Goal: Task Accomplishment & Management: Use online tool/utility

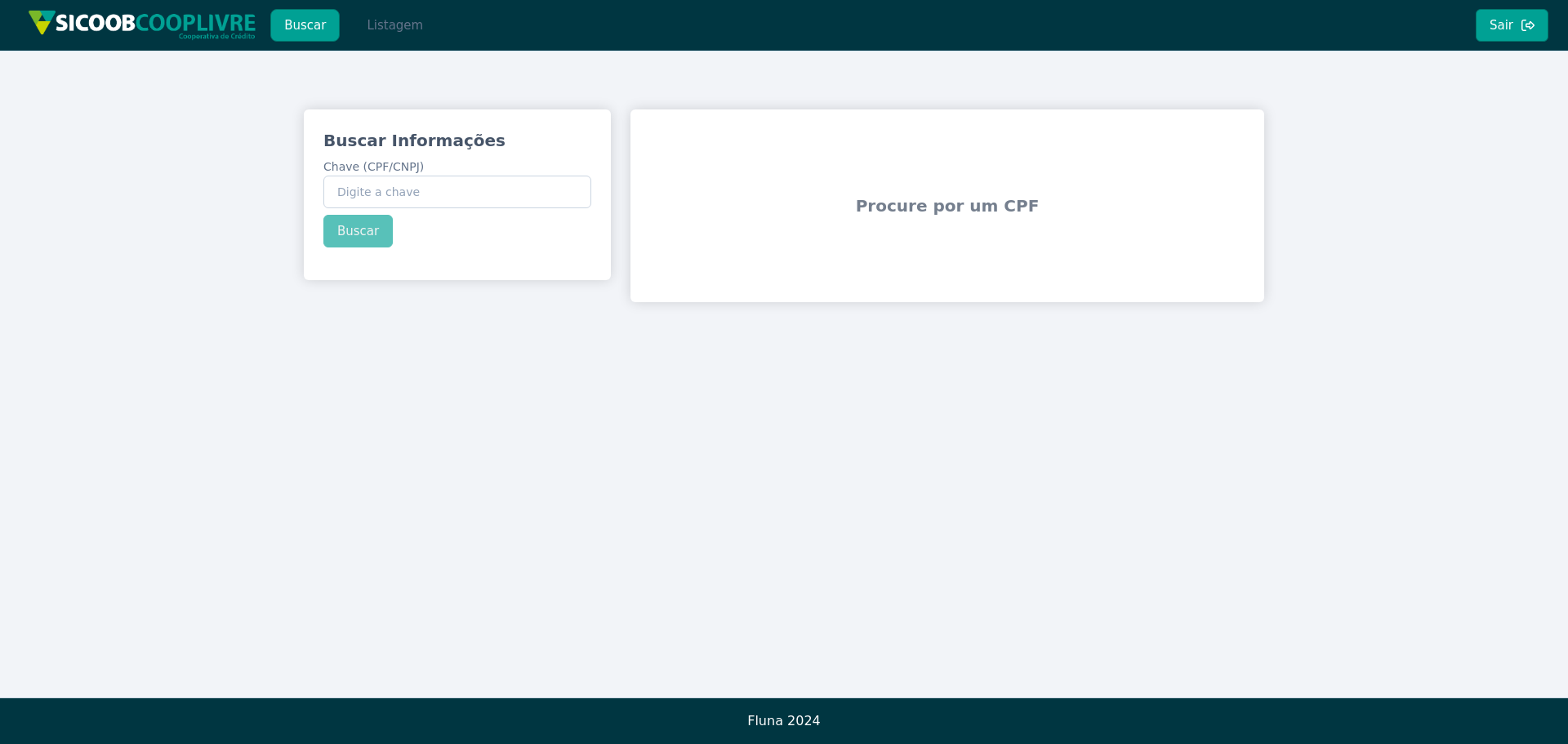
click at [389, 28] on button "Listagem" at bounding box center [394, 25] width 84 height 32
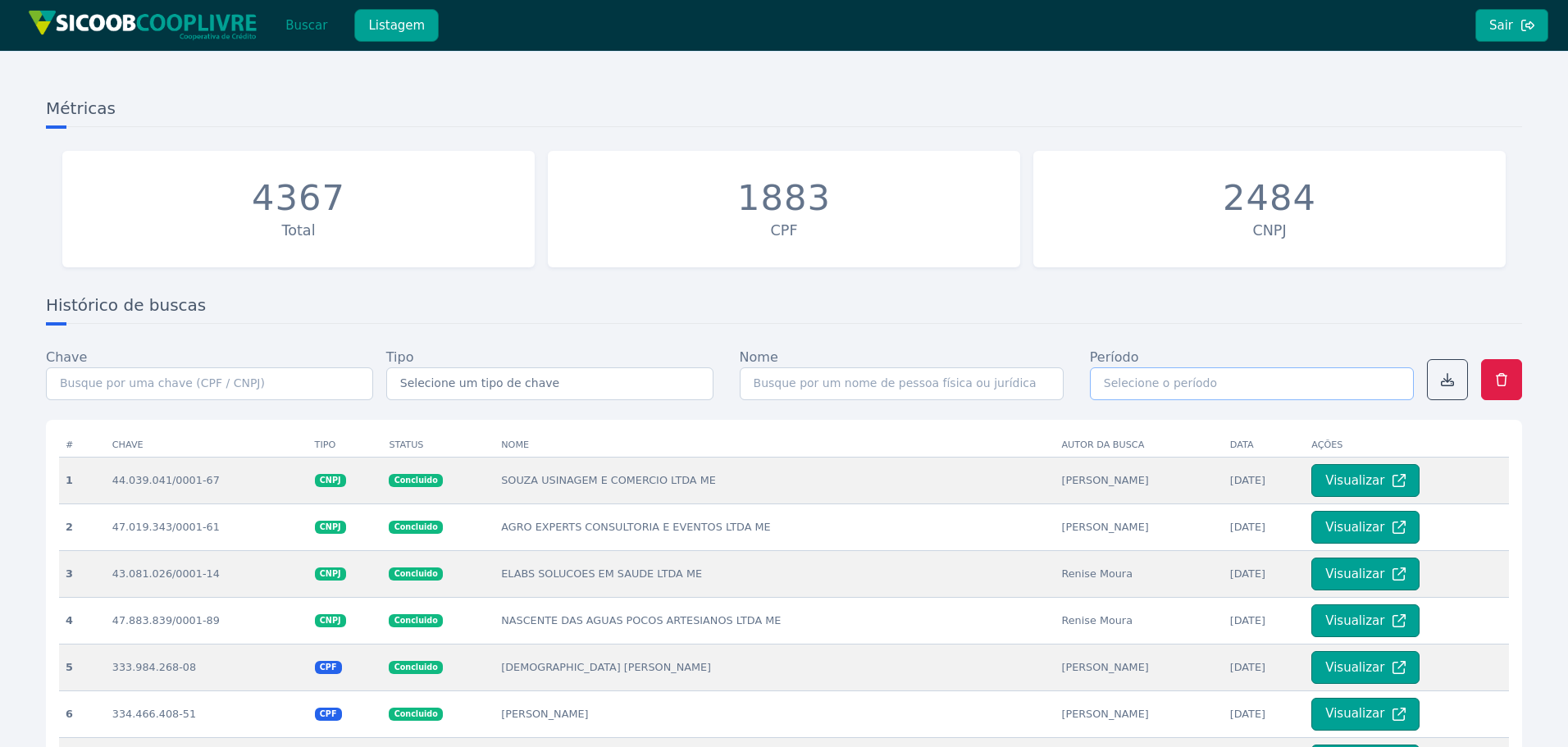
click at [1332, 378] on input "text" at bounding box center [1252, 384] width 324 height 33
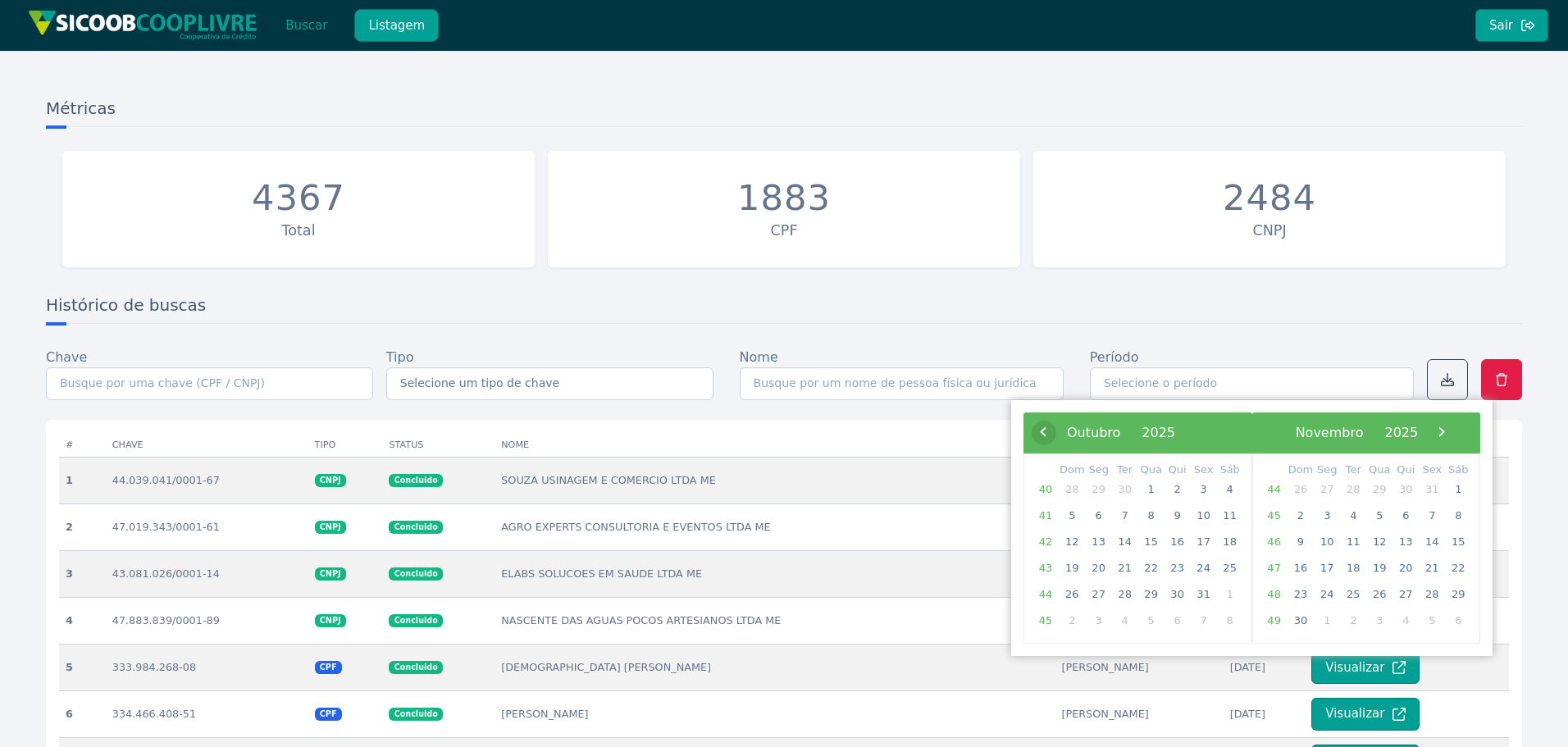
click at [1038, 429] on span "‹" at bounding box center [1043, 431] width 24 height 24
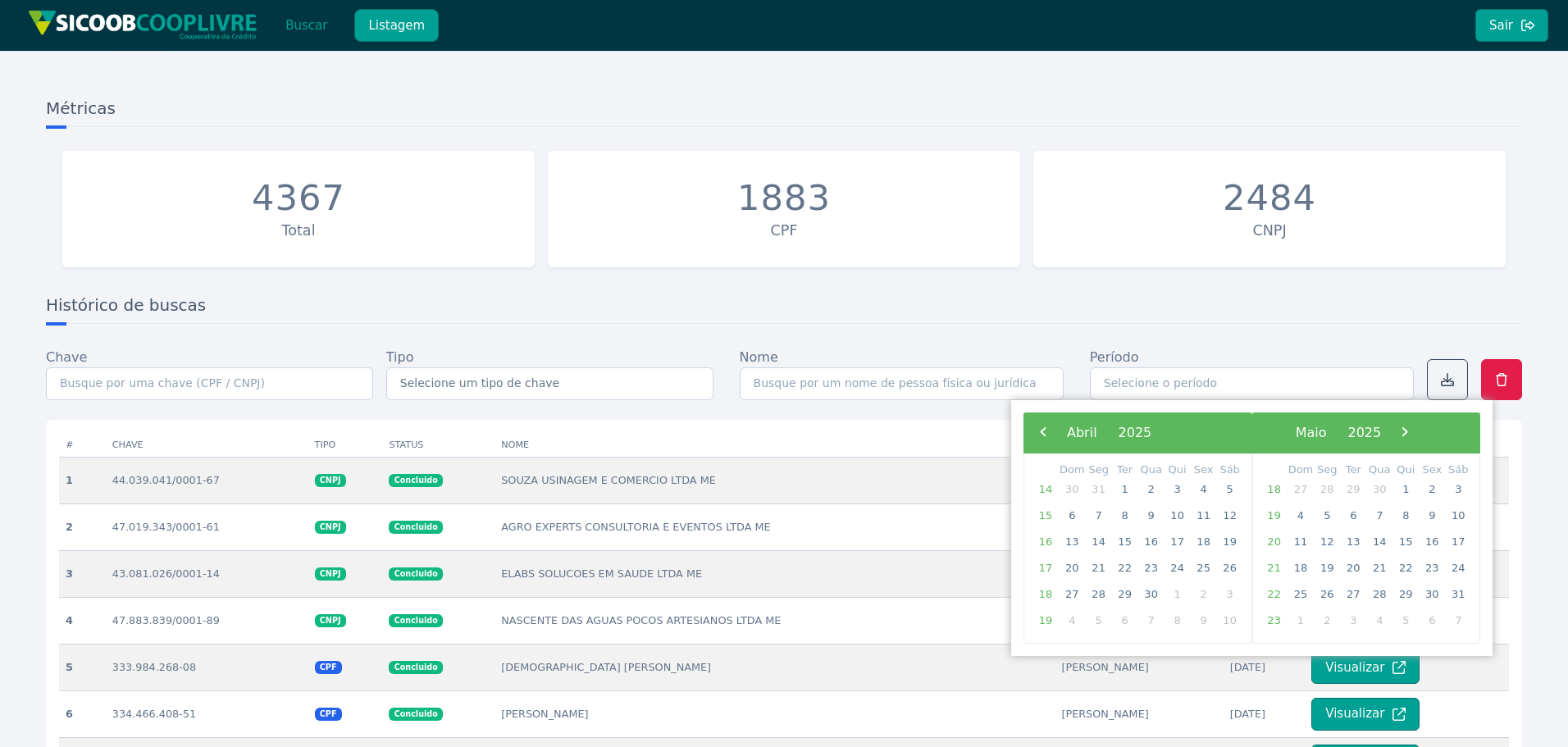
click at [1038, 429] on span "‹" at bounding box center [1043, 431] width 24 height 24
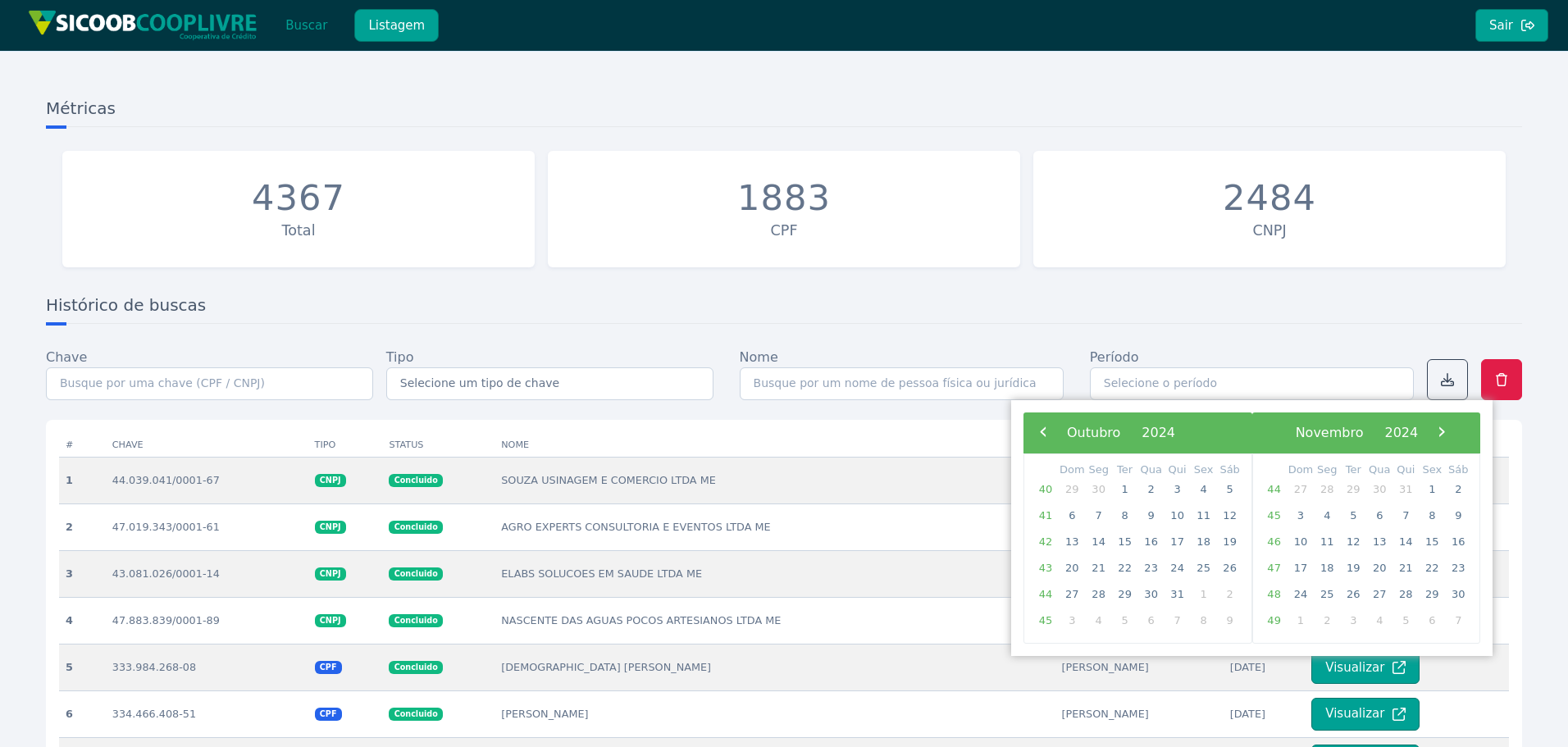
click at [1038, 429] on span "‹" at bounding box center [1043, 431] width 24 height 24
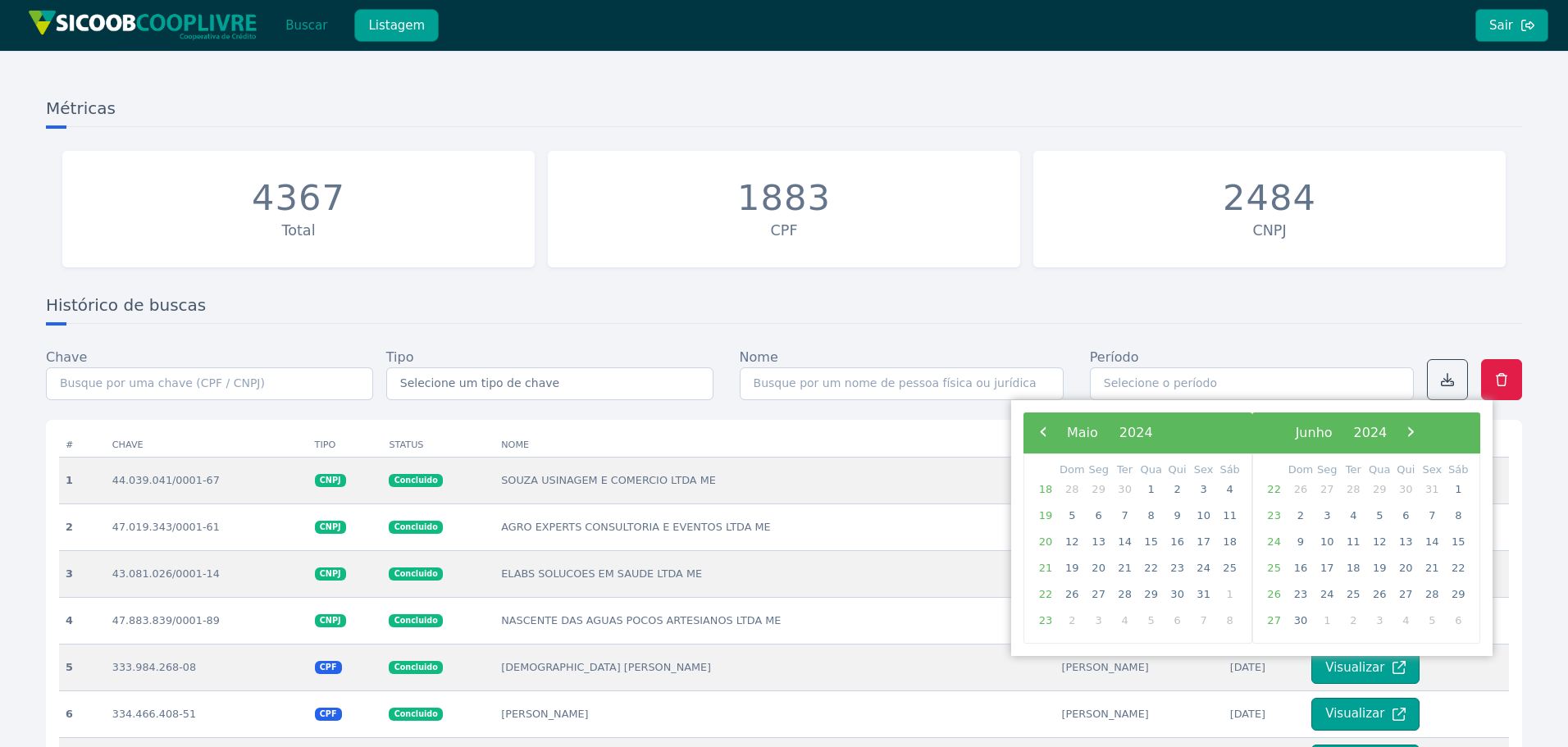
click at [1038, 429] on span "‹" at bounding box center [1043, 431] width 24 height 24
click at [1416, 433] on span "›" at bounding box center [1403, 431] width 24 height 24
click at [1097, 492] on span "1" at bounding box center [1099, 489] width 26 height 26
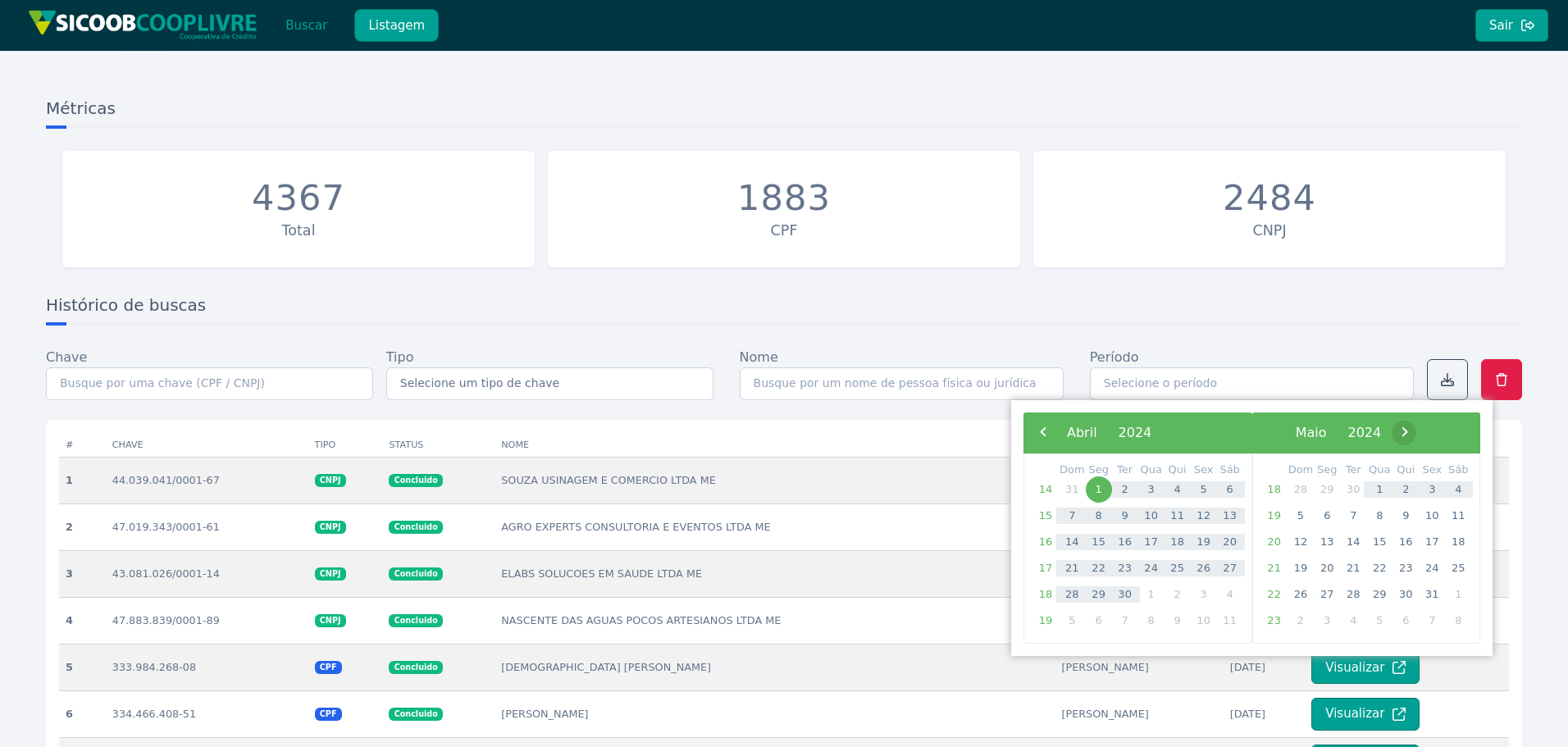
click at [1417, 435] on span "›" at bounding box center [1404, 431] width 24 height 24
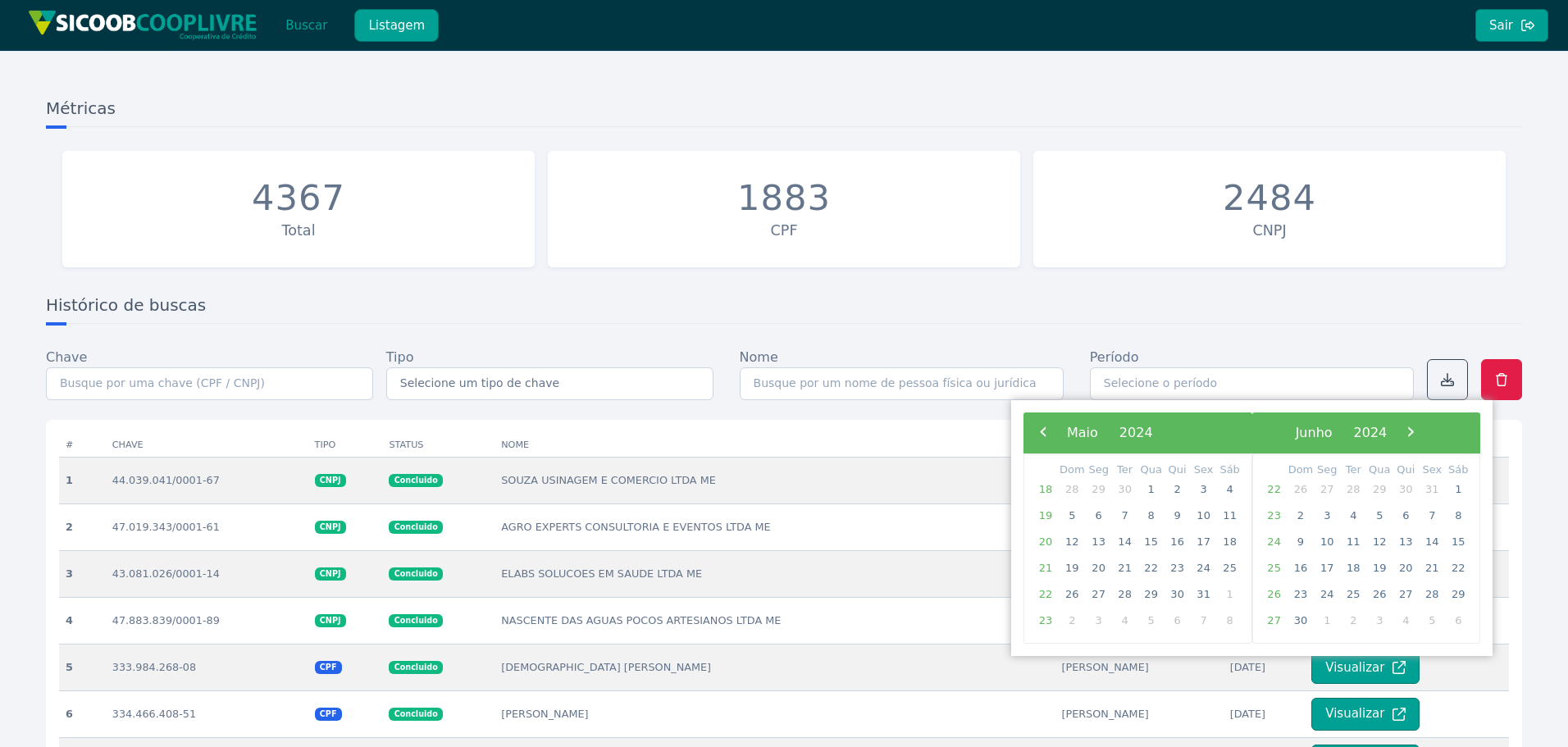
click at [1423, 435] on span "›" at bounding box center [1409, 431] width 24 height 24
click at [1419, 435] on span "›" at bounding box center [1406, 431] width 24 height 24
click at [1432, 435] on span "›" at bounding box center [1419, 431] width 24 height 24
click at [1449, 435] on span "›" at bounding box center [1437, 431] width 24 height 24
click at [1440, 435] on span "›" at bounding box center [1427, 431] width 24 height 24
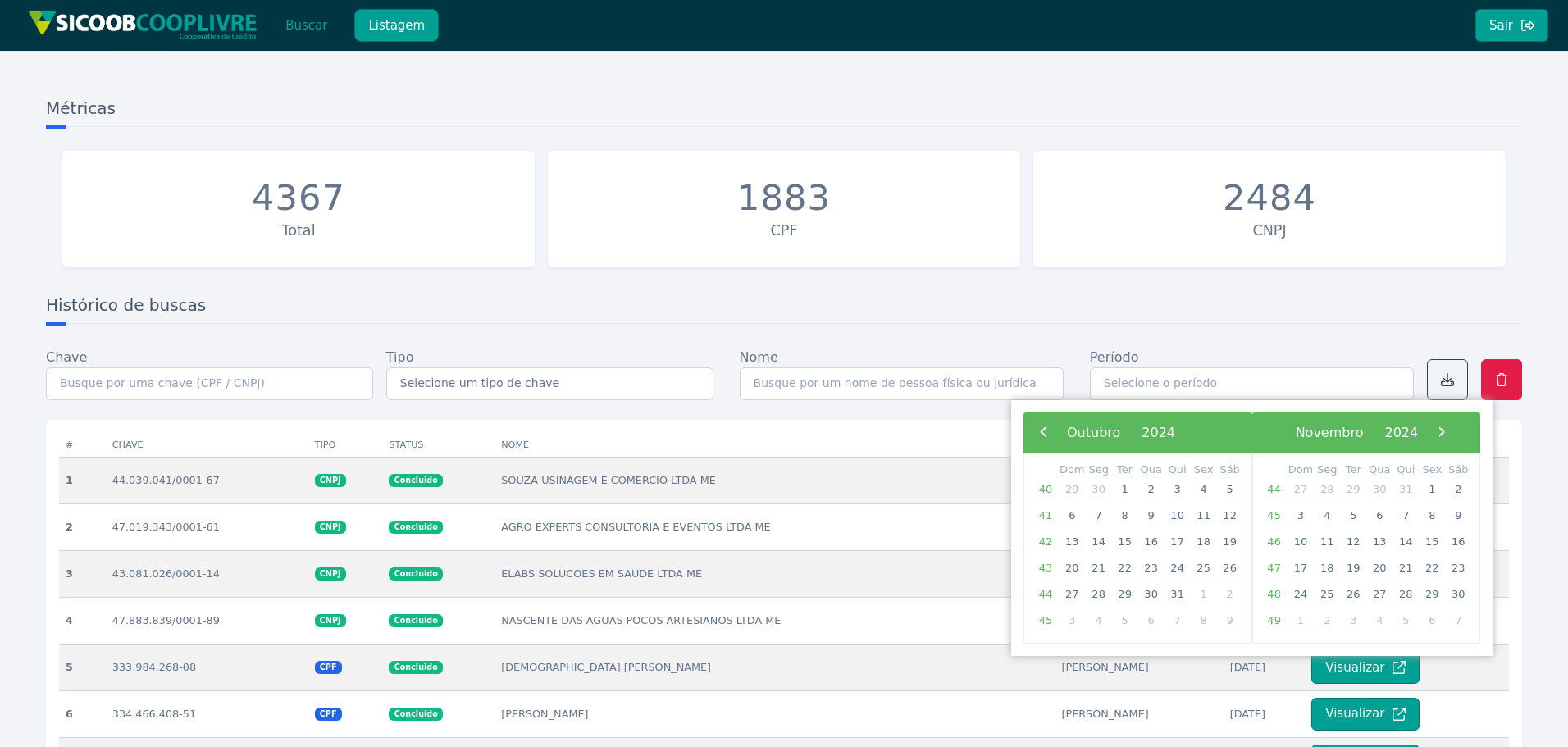
click at [1454, 435] on span "›" at bounding box center [1441, 431] width 24 height 24
click at [1431, 435] on span "›" at bounding box center [1418, 431] width 24 height 24
click at [1447, 435] on span "›" at bounding box center [1434, 431] width 24 height 24
click at [1426, 435] on span "›" at bounding box center [1413, 431] width 24 height 24
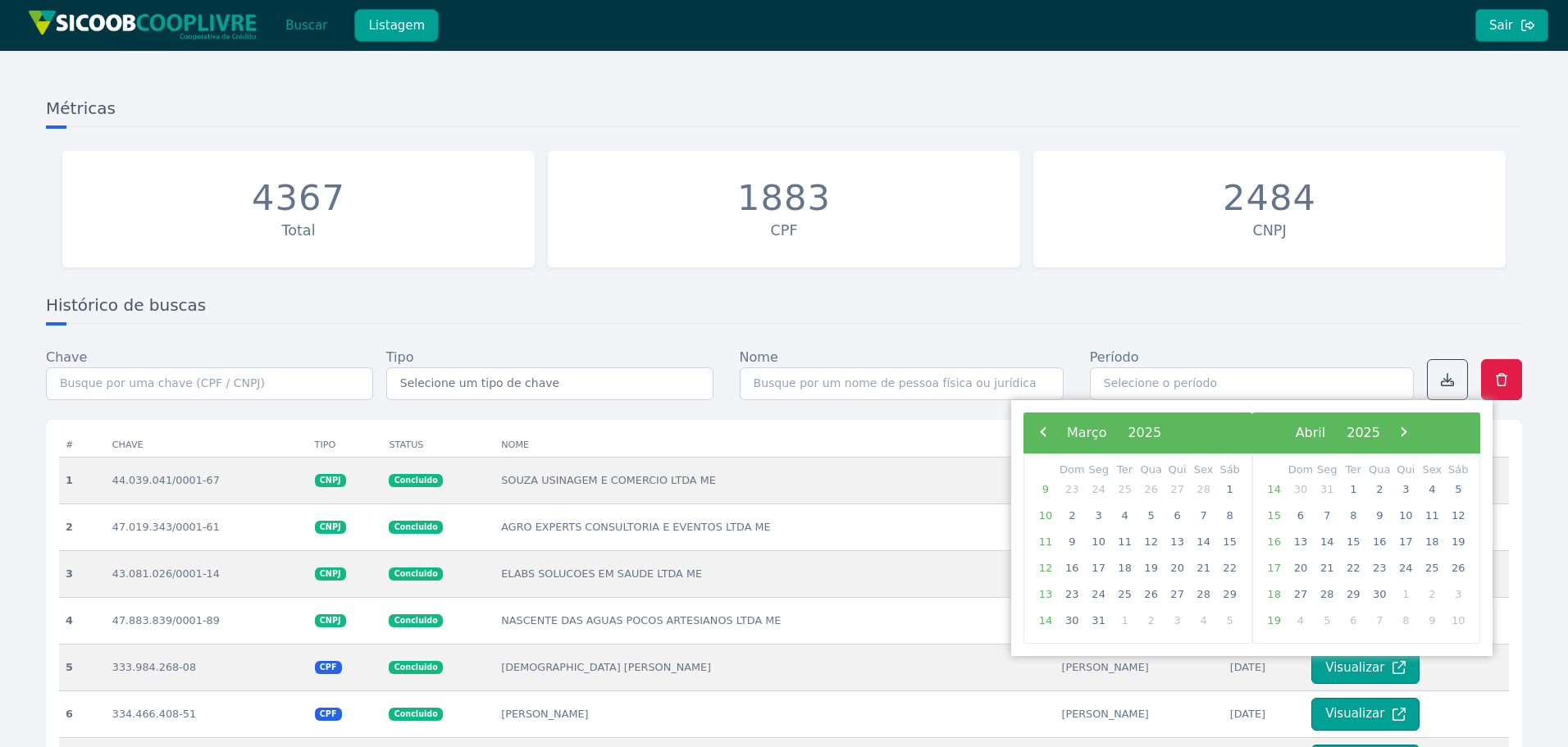
click at [1416, 435] on span "›" at bounding box center [1403, 431] width 24 height 24
click at [1417, 435] on span "›" at bounding box center [1404, 431] width 24 height 24
click at [1423, 435] on span "›" at bounding box center [1409, 431] width 24 height 24
click at [1419, 435] on span "›" at bounding box center [1406, 431] width 24 height 24
click at [1432, 435] on span "›" at bounding box center [1419, 431] width 24 height 24
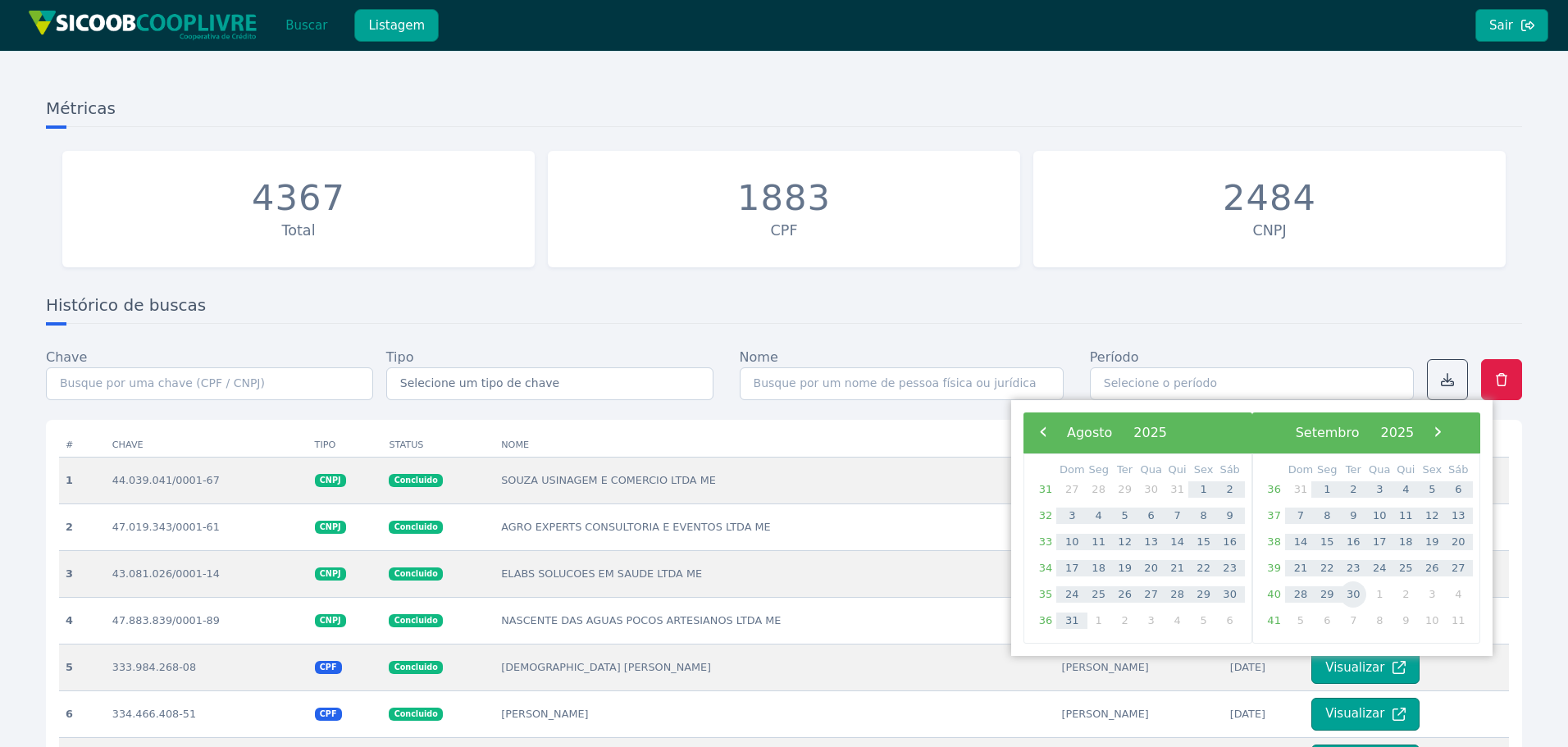
click at [1356, 596] on span "30" at bounding box center [1352, 594] width 26 height 26
type input "[DATE] - [DATE]"
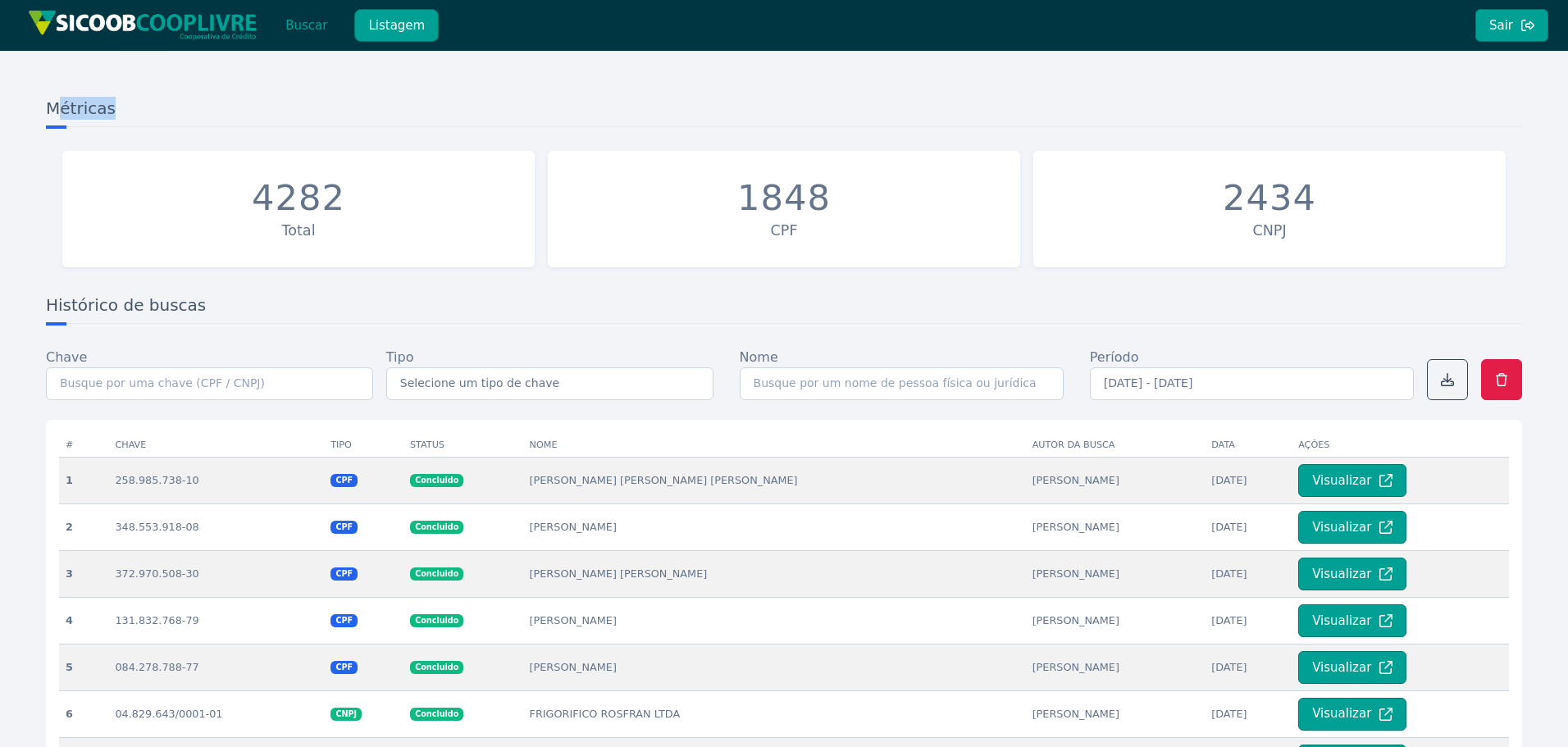
drag, startPoint x: 34, startPoint y: 85, endPoint x: 168, endPoint y: 148, distance: 148.1
click at [168, 148] on div "Métricas 4282 Total 1848 CPF 2434 CNPJ Histórico de buscas Chave Tipo Selecione…" at bounding box center [784, 552] width 1568 height 1003
click at [927, 113] on h3 "Métricas" at bounding box center [784, 111] width 1476 height 30
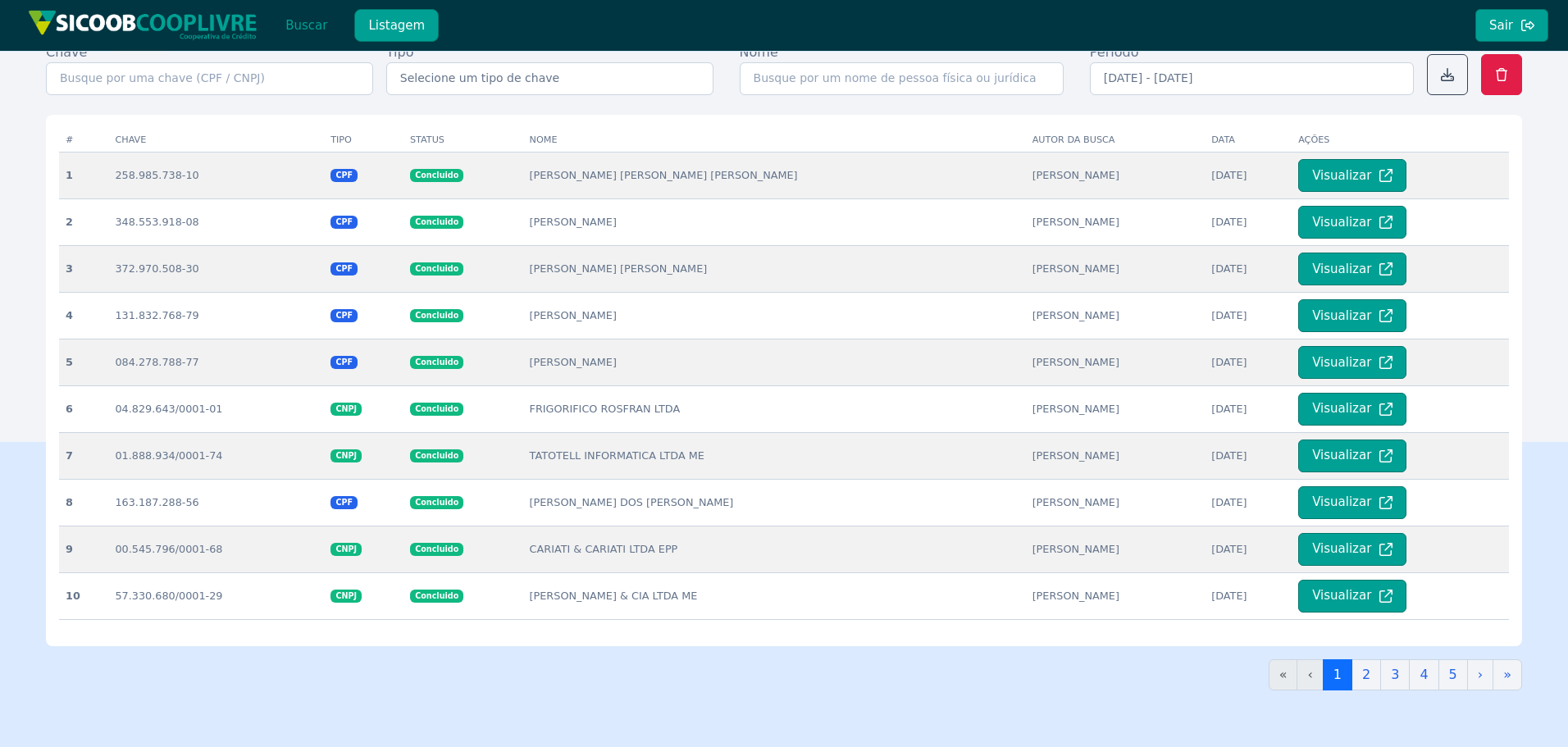
scroll to position [110, 0]
